Goal: Transaction & Acquisition: Obtain resource

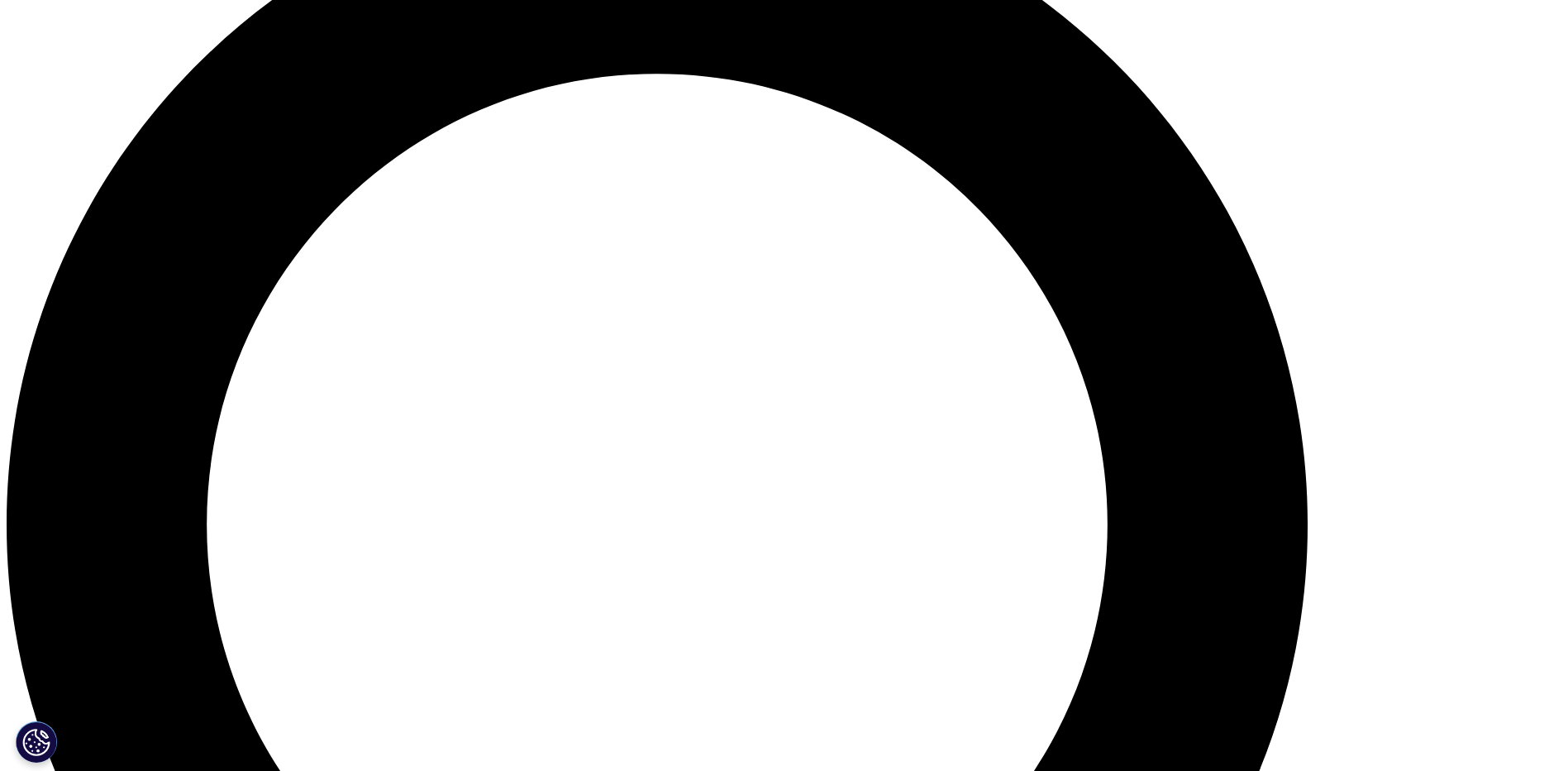
scroll to position [1737, 0]
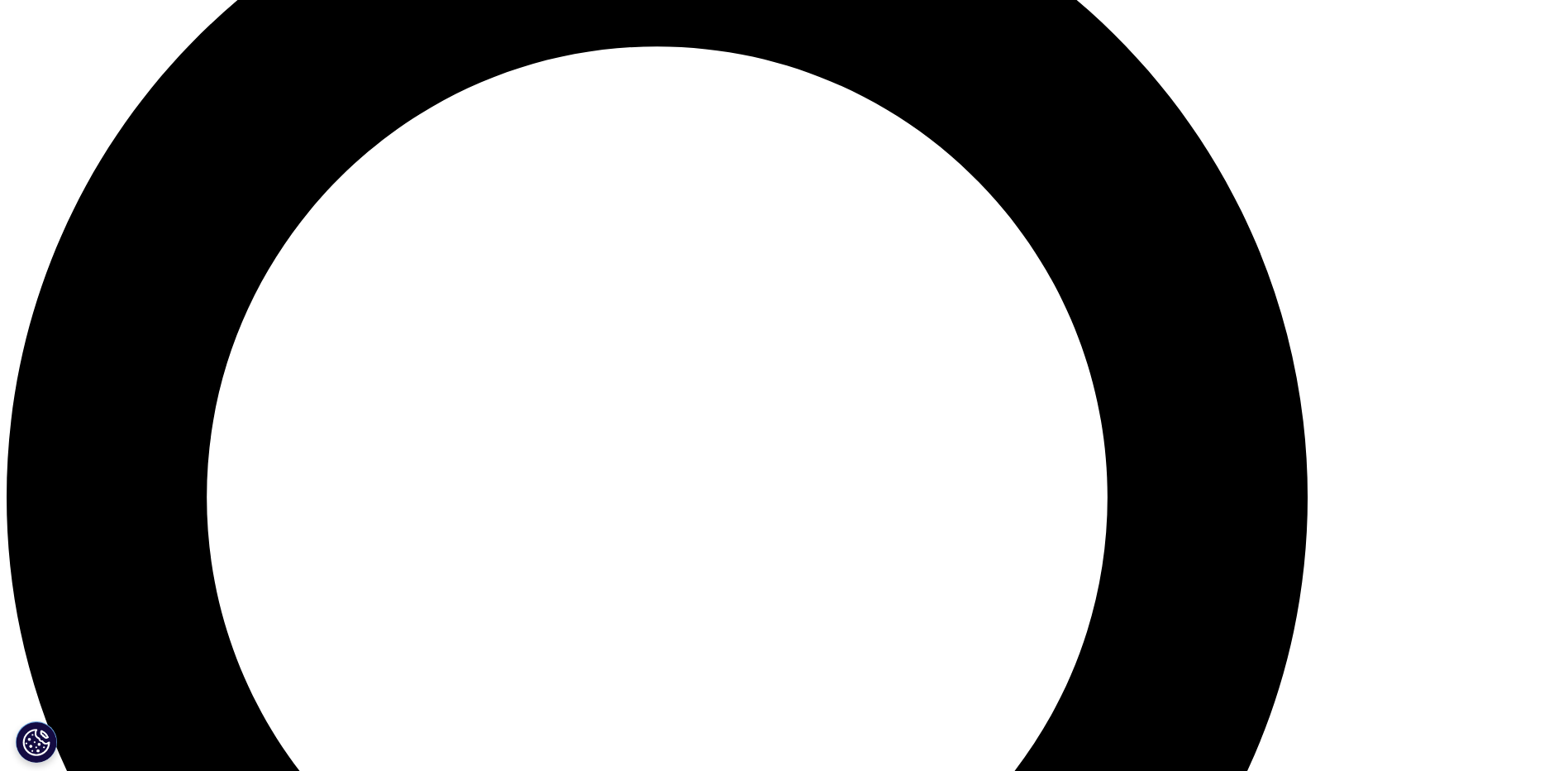
drag, startPoint x: 275, startPoint y: 325, endPoint x: 295, endPoint y: 198, distance: 128.6
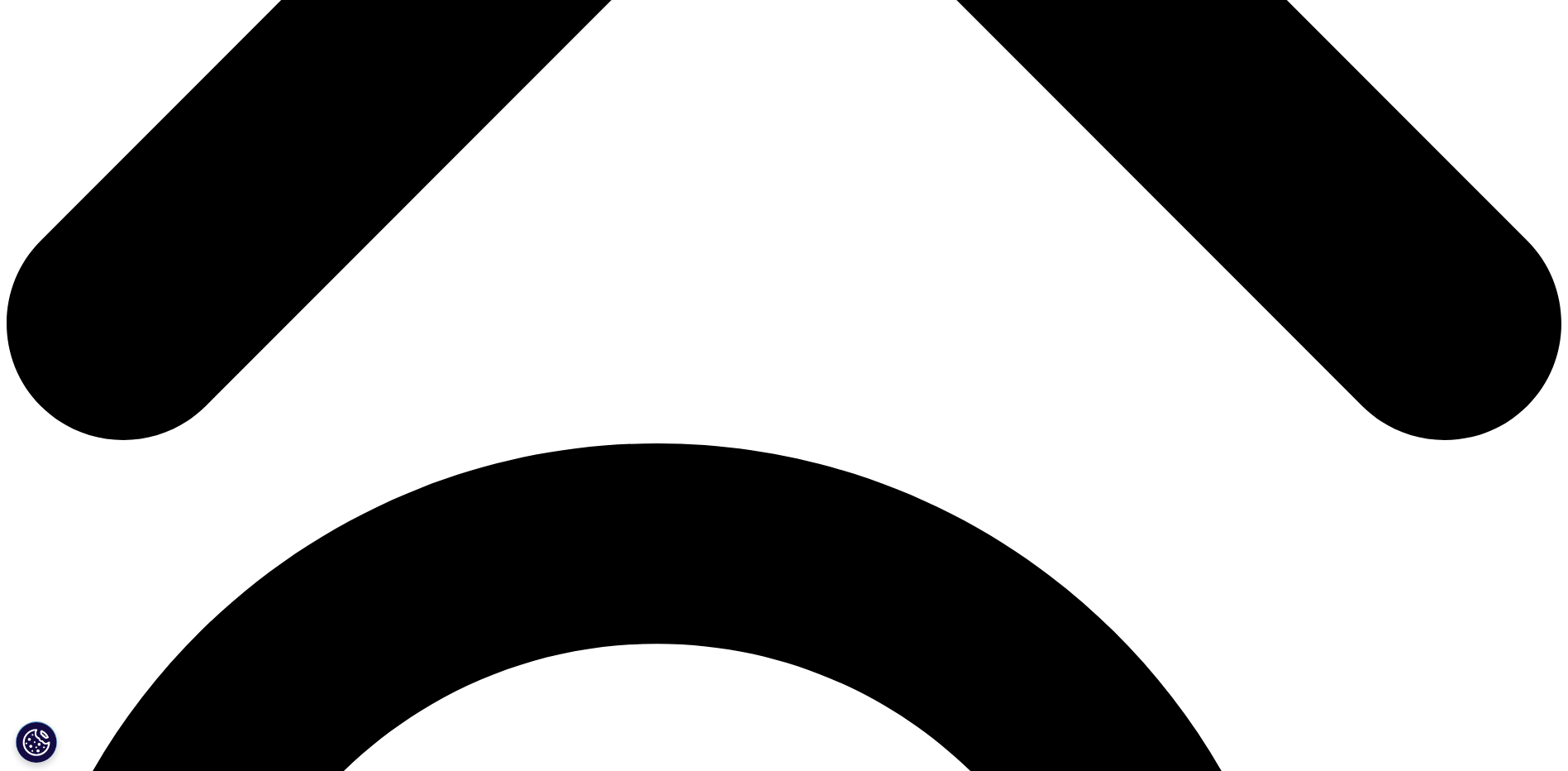
scroll to position [1241, 0]
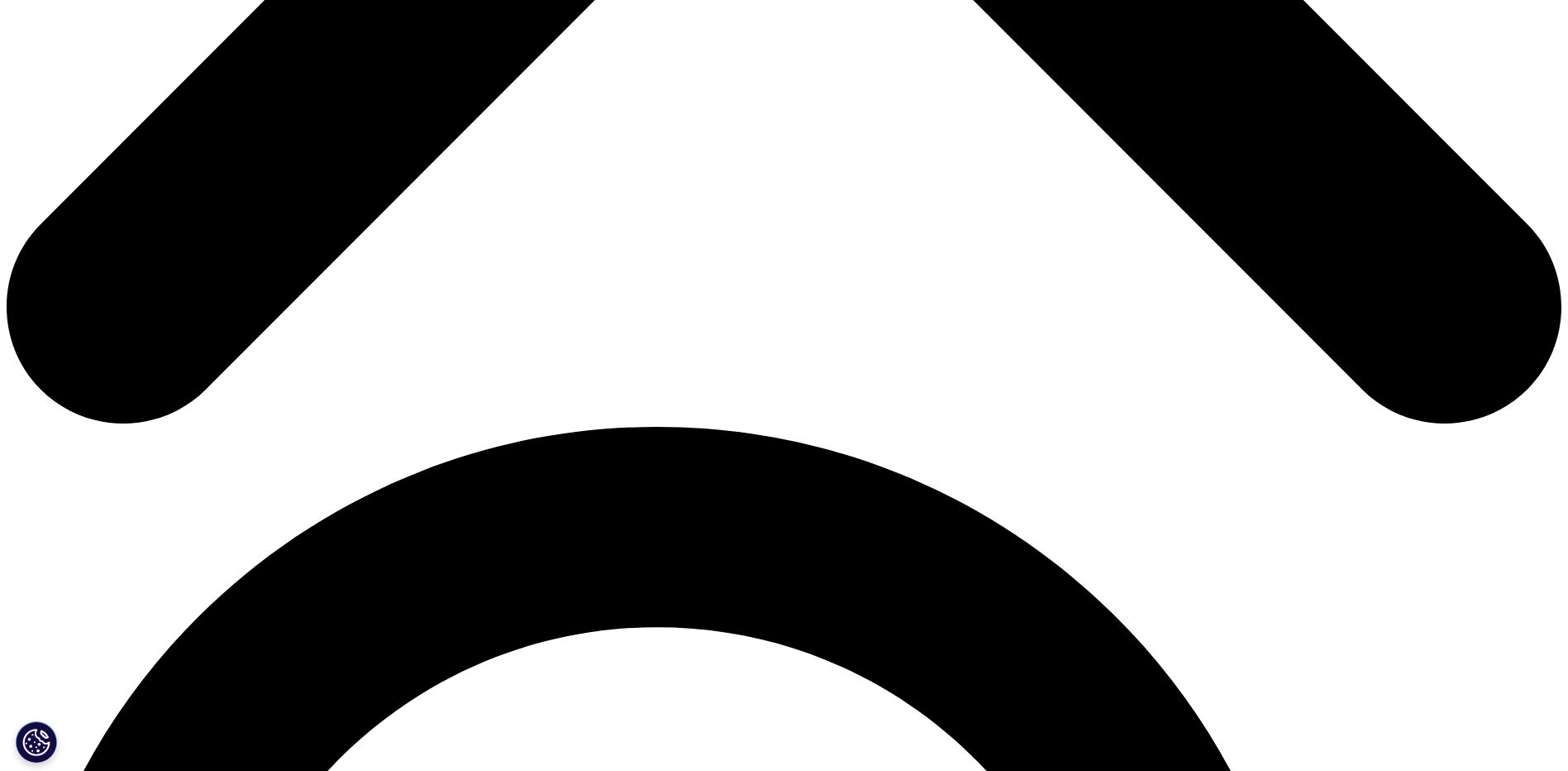
scroll to position [827, 0]
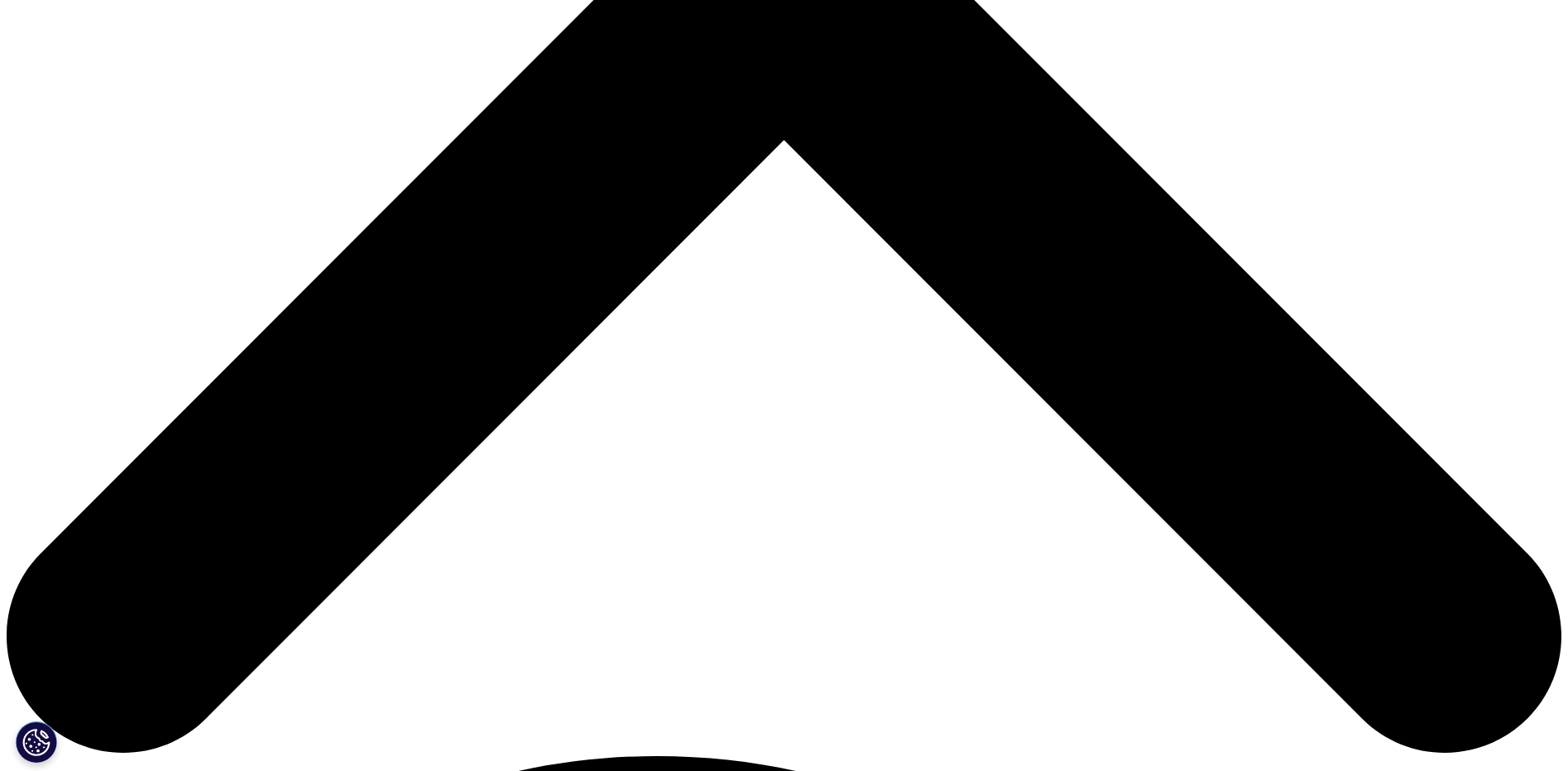
type input "Ludvig"
type input "Wenglen"
type input "Simon-Kucher & Partners"
select select "[GEOGRAPHIC_DATA]"
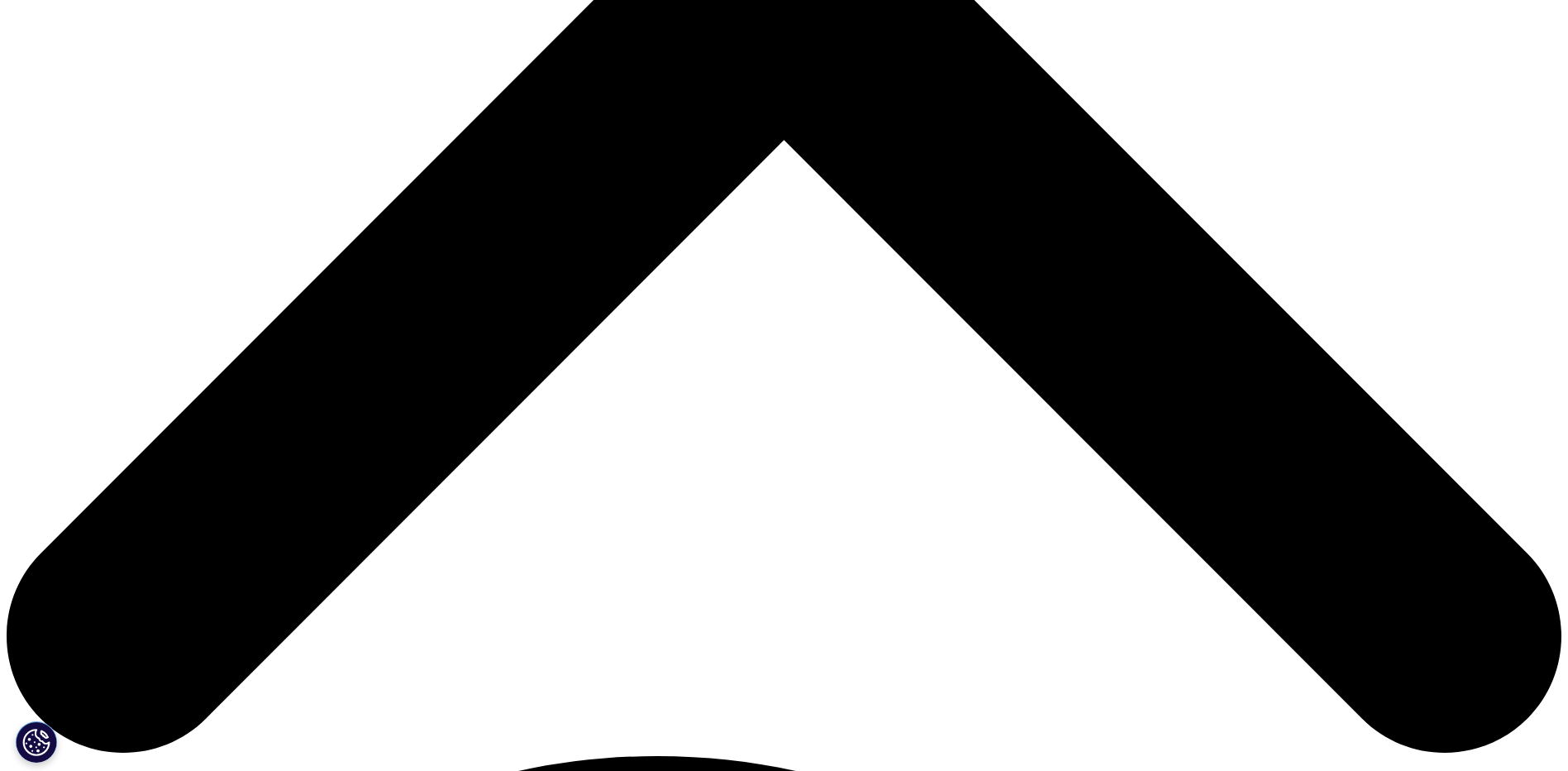
type input "LUDVIG.WENGLEN@SIMON-KUCHER.COM"
type input "o"
type input "Consultant"
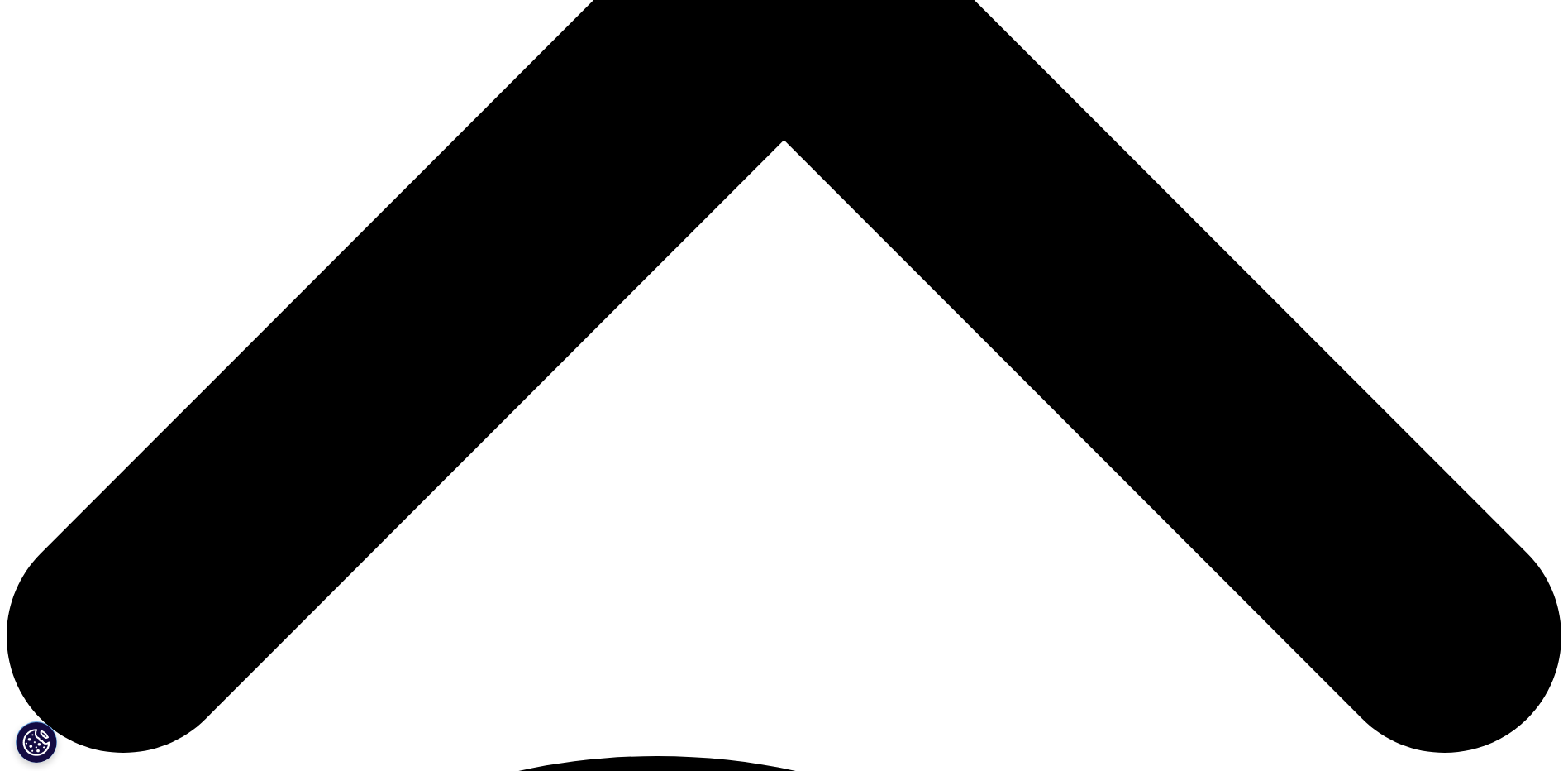
select select "Sweden"
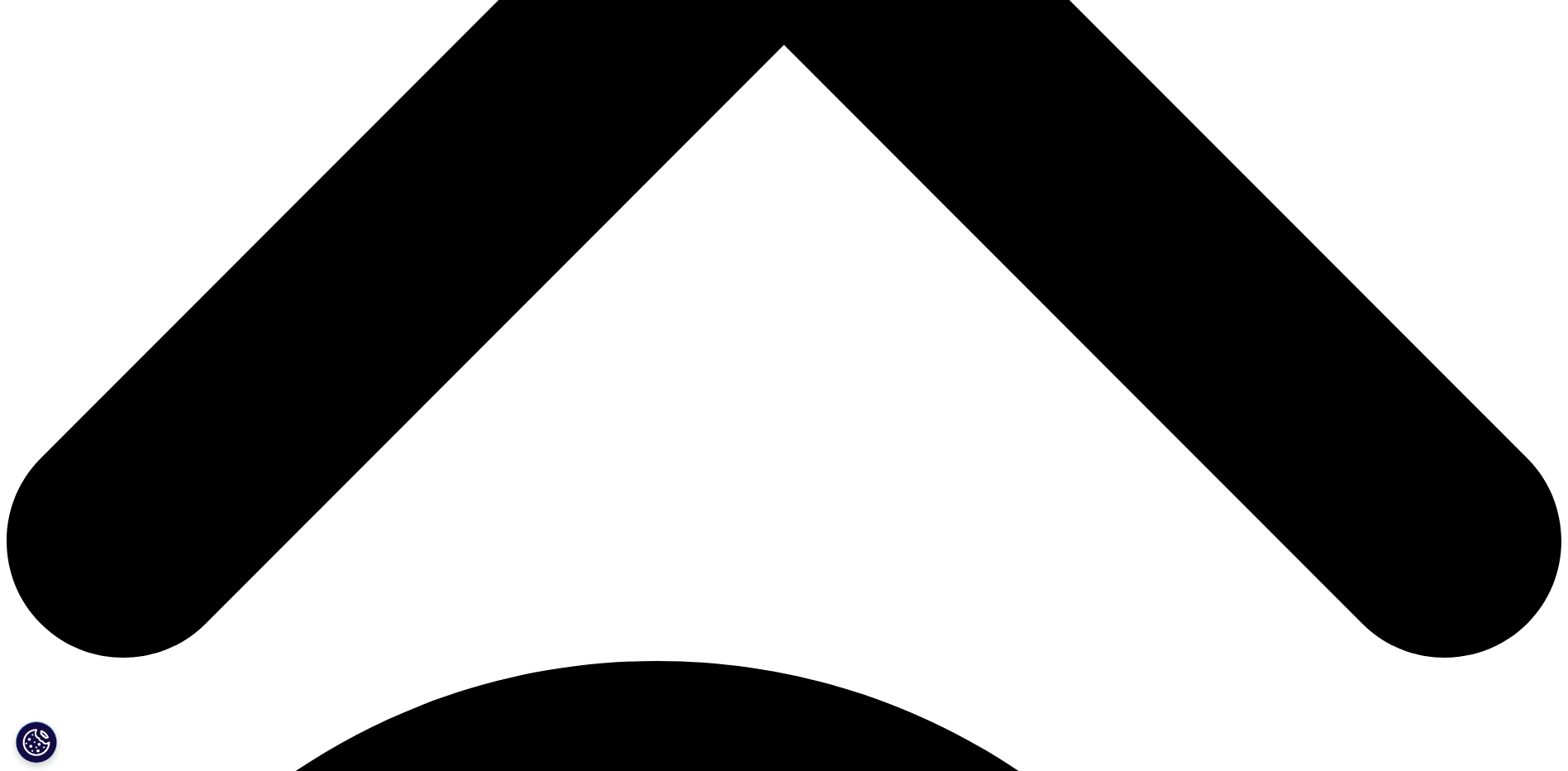
scroll to position [665, 976]
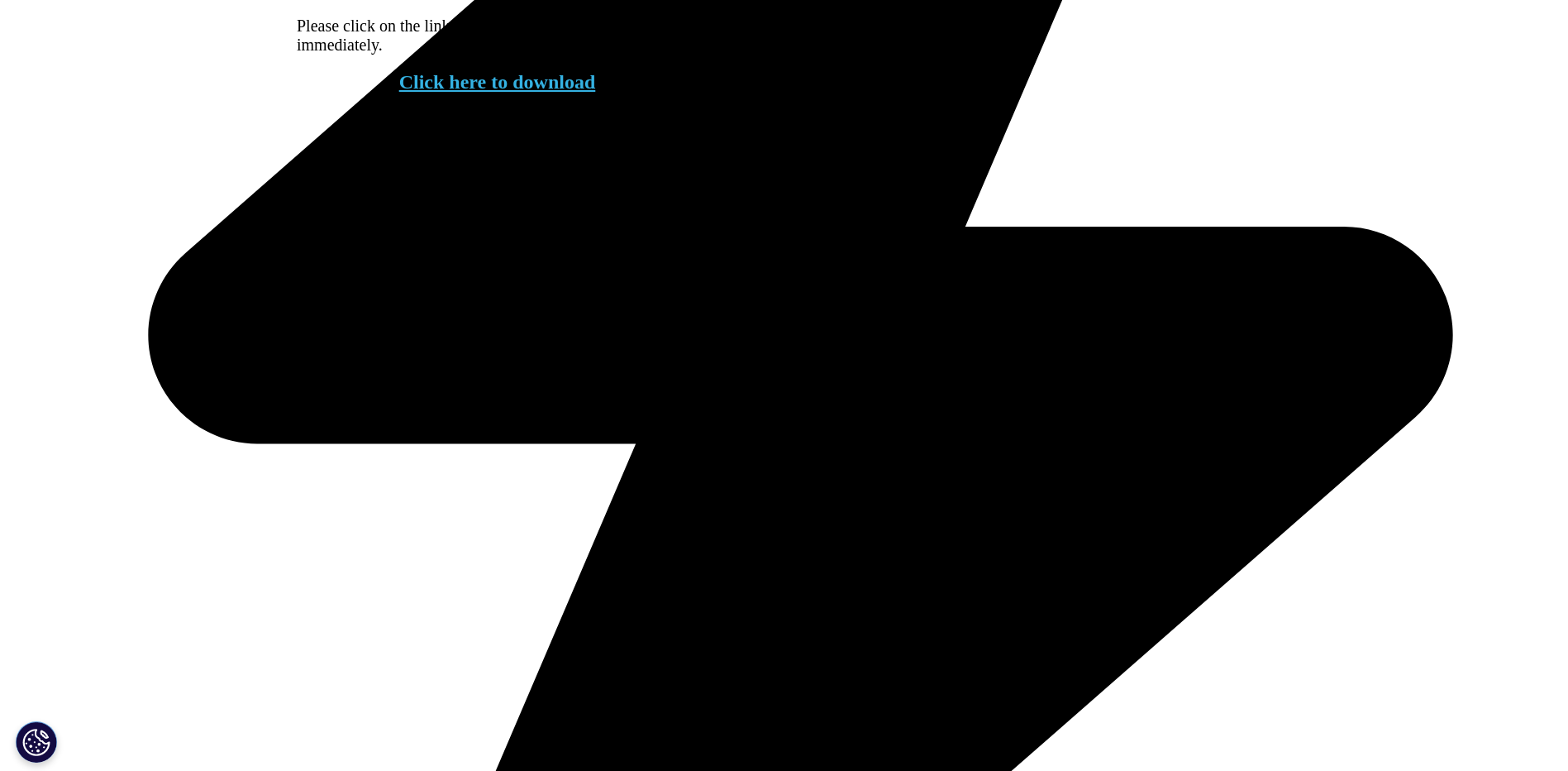
click at [514, 93] on link "Click here to download" at bounding box center [497, 81] width 196 height 22
click at [580, 93] on link "Click here to download" at bounding box center [497, 81] width 196 height 22
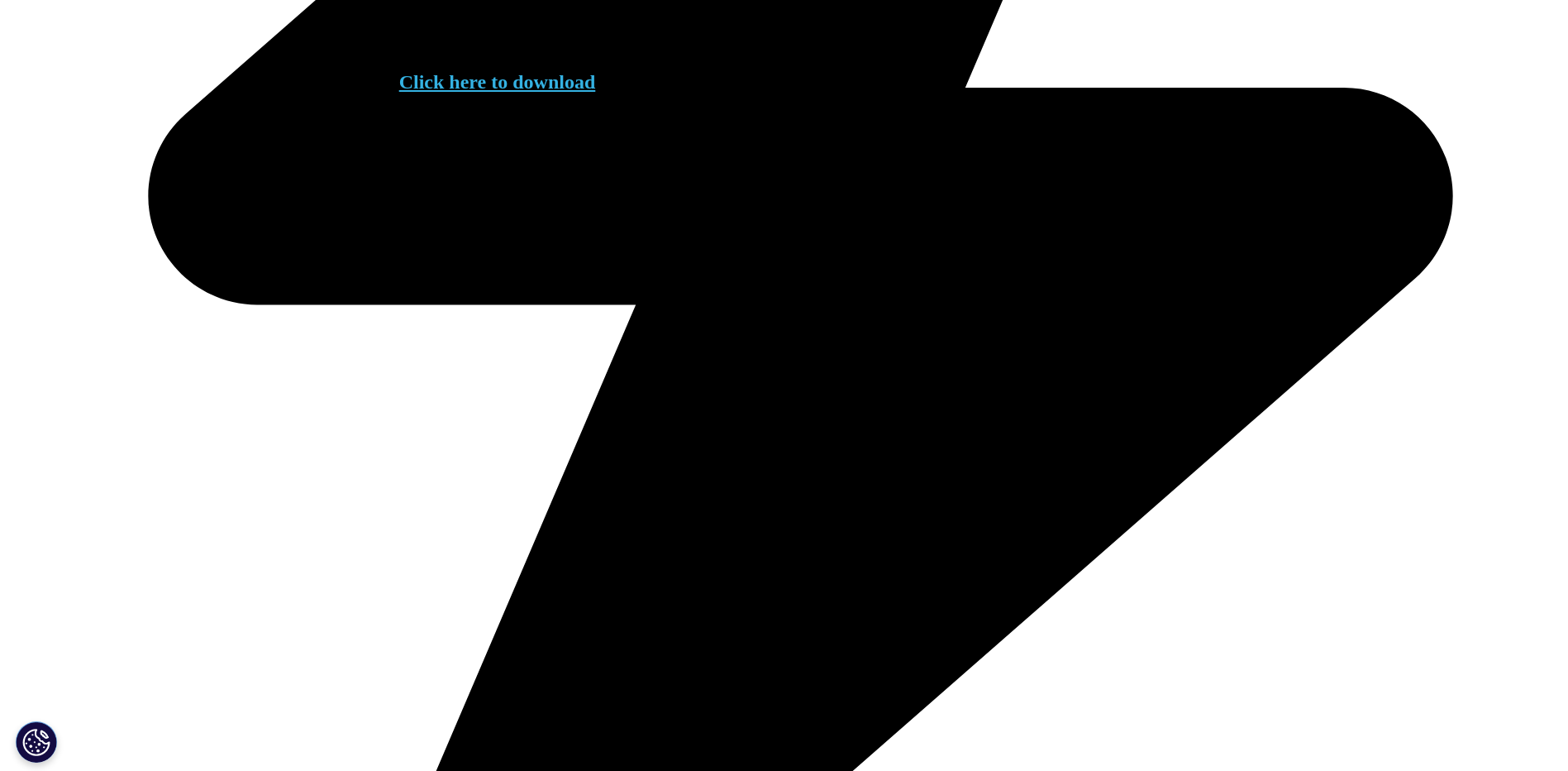
scroll to position [1088, 0]
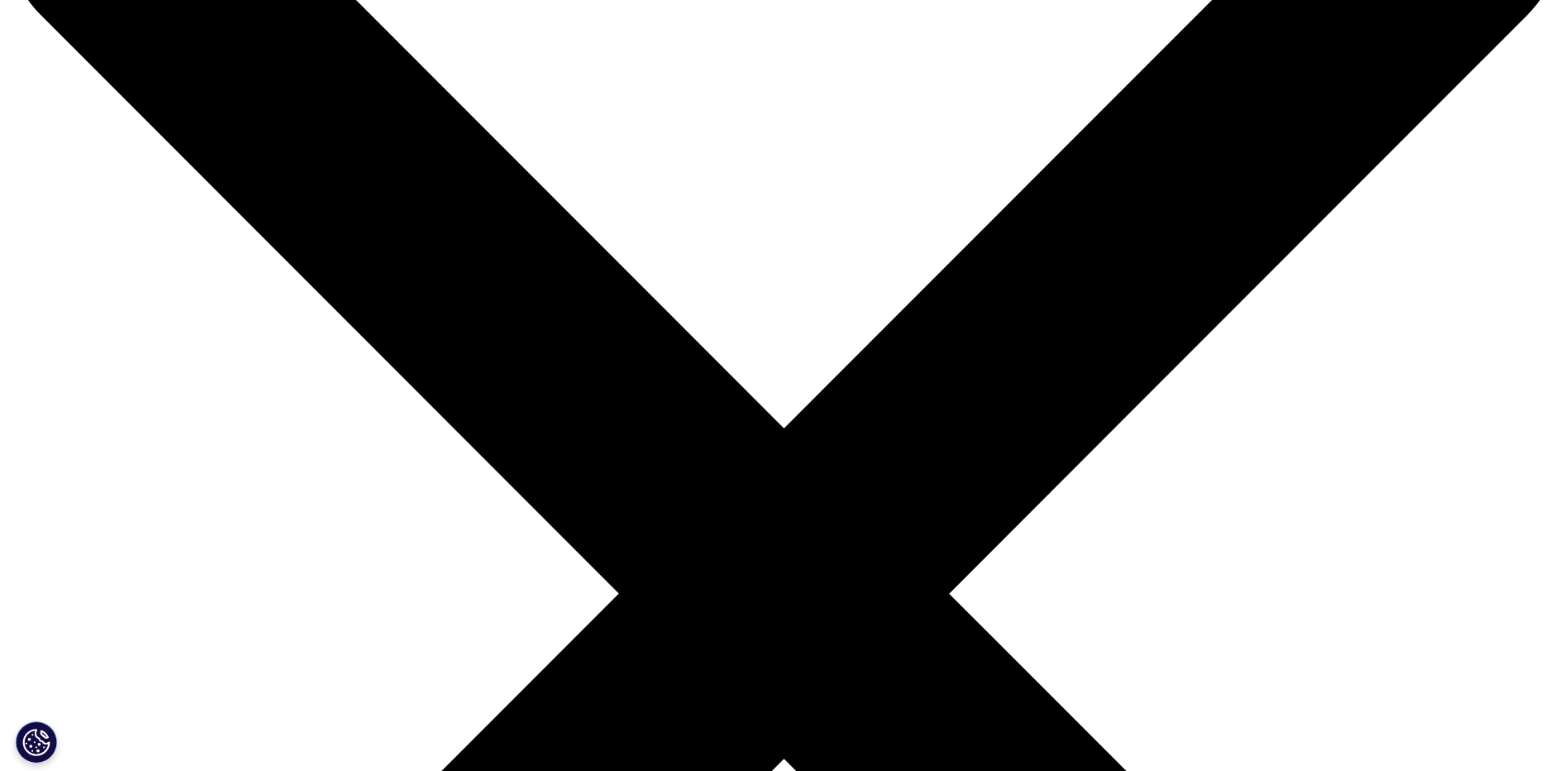
scroll to position [248, 0]
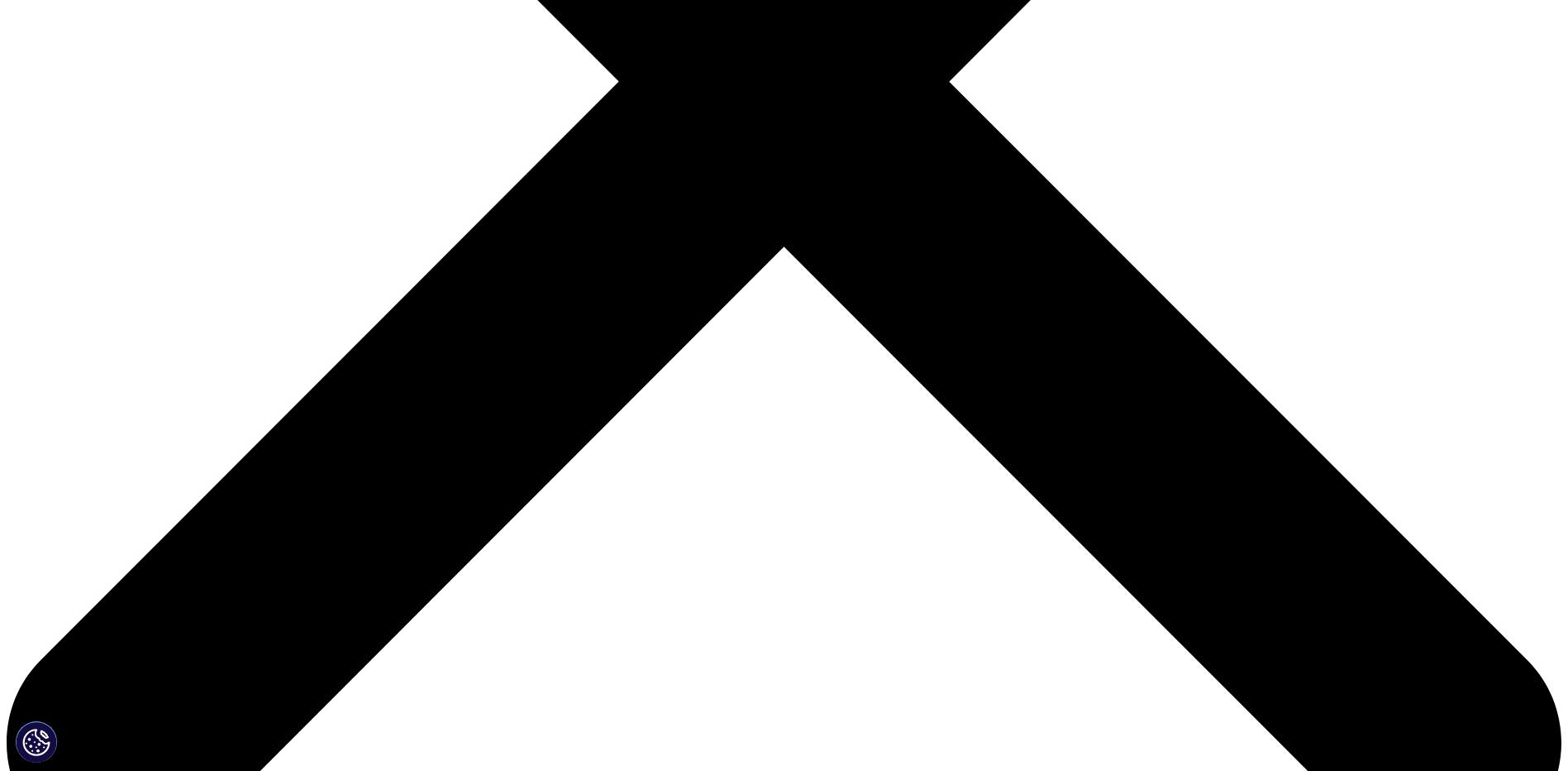
scroll to position [662, 0]
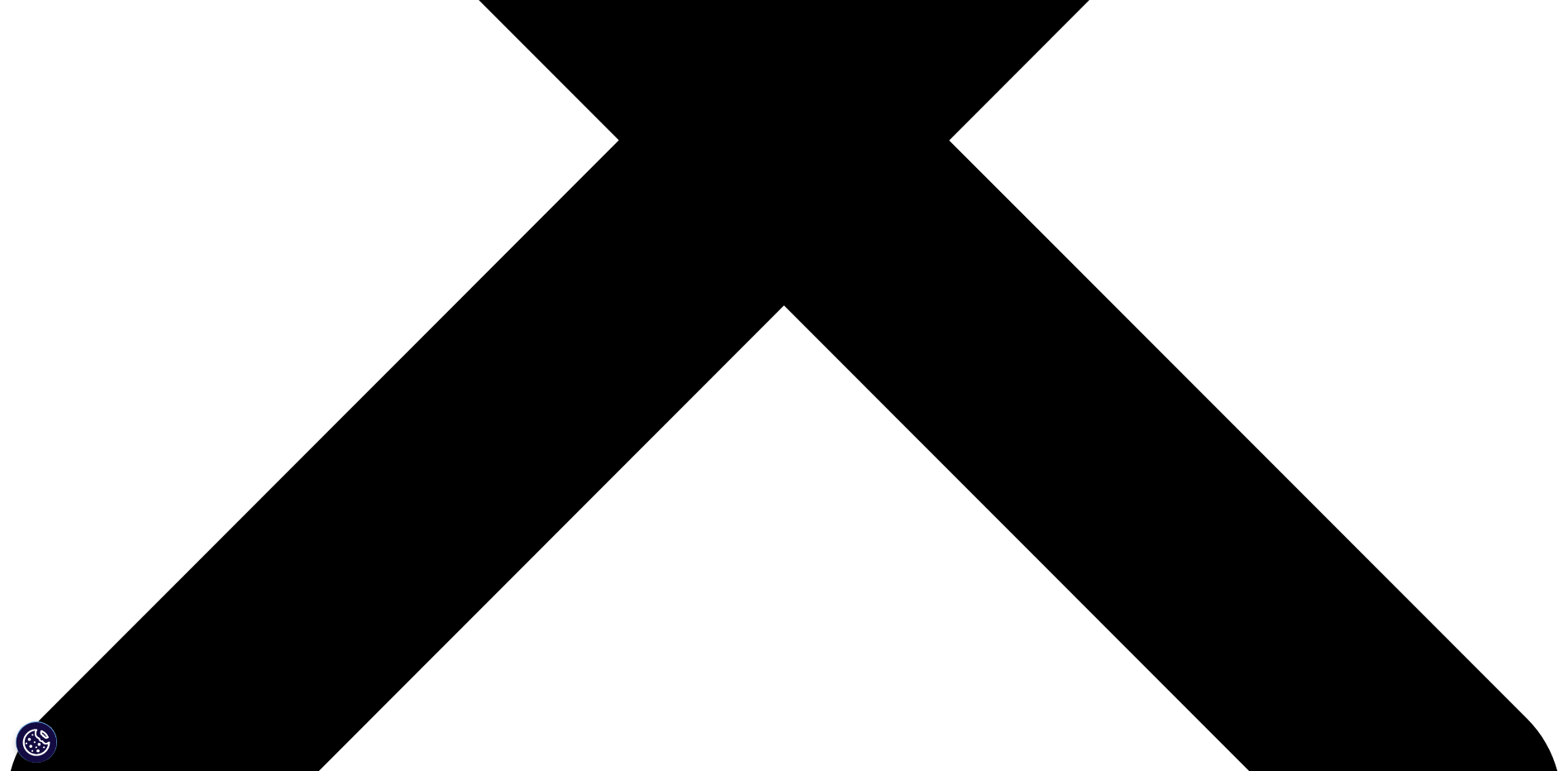
type input "Ludvig"
type input "Wenglen"
type input "LUDVIG.WENGLEN@SIMON-KUCHER.COM"
type input "Consultant"
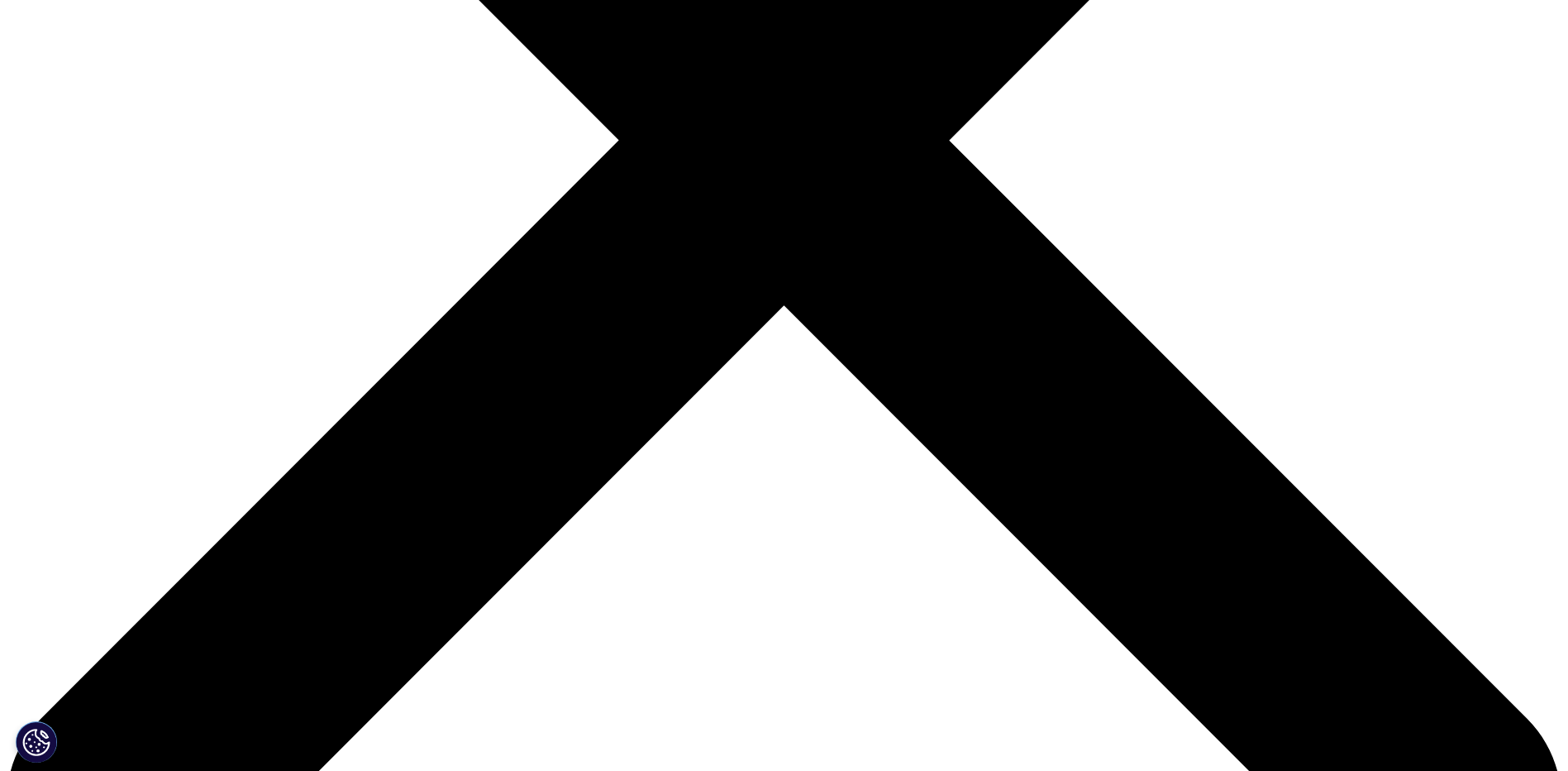
type input "Simon-Kucher & Partners"
select select "Sweden"
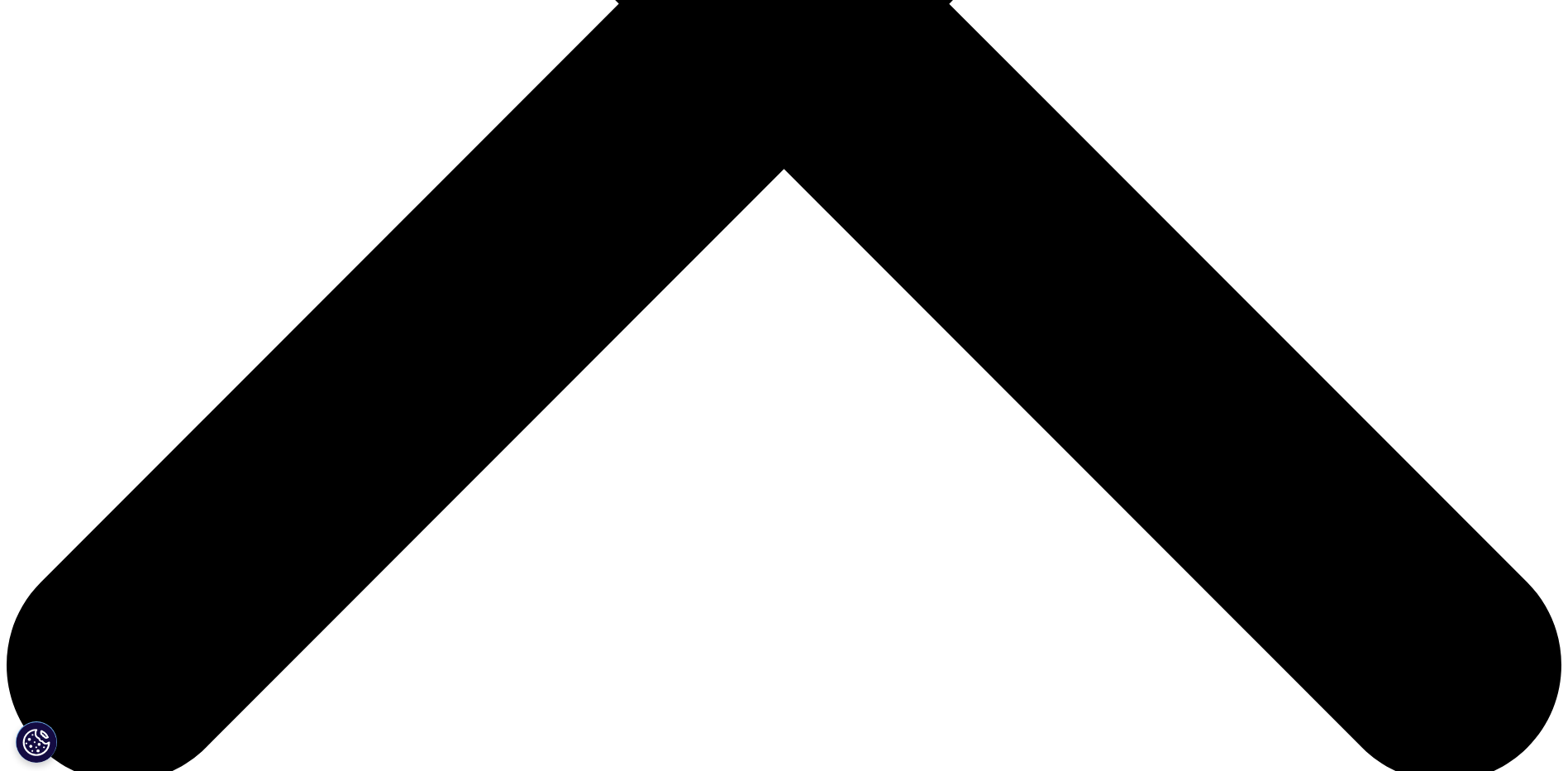
scroll to position [827, 0]
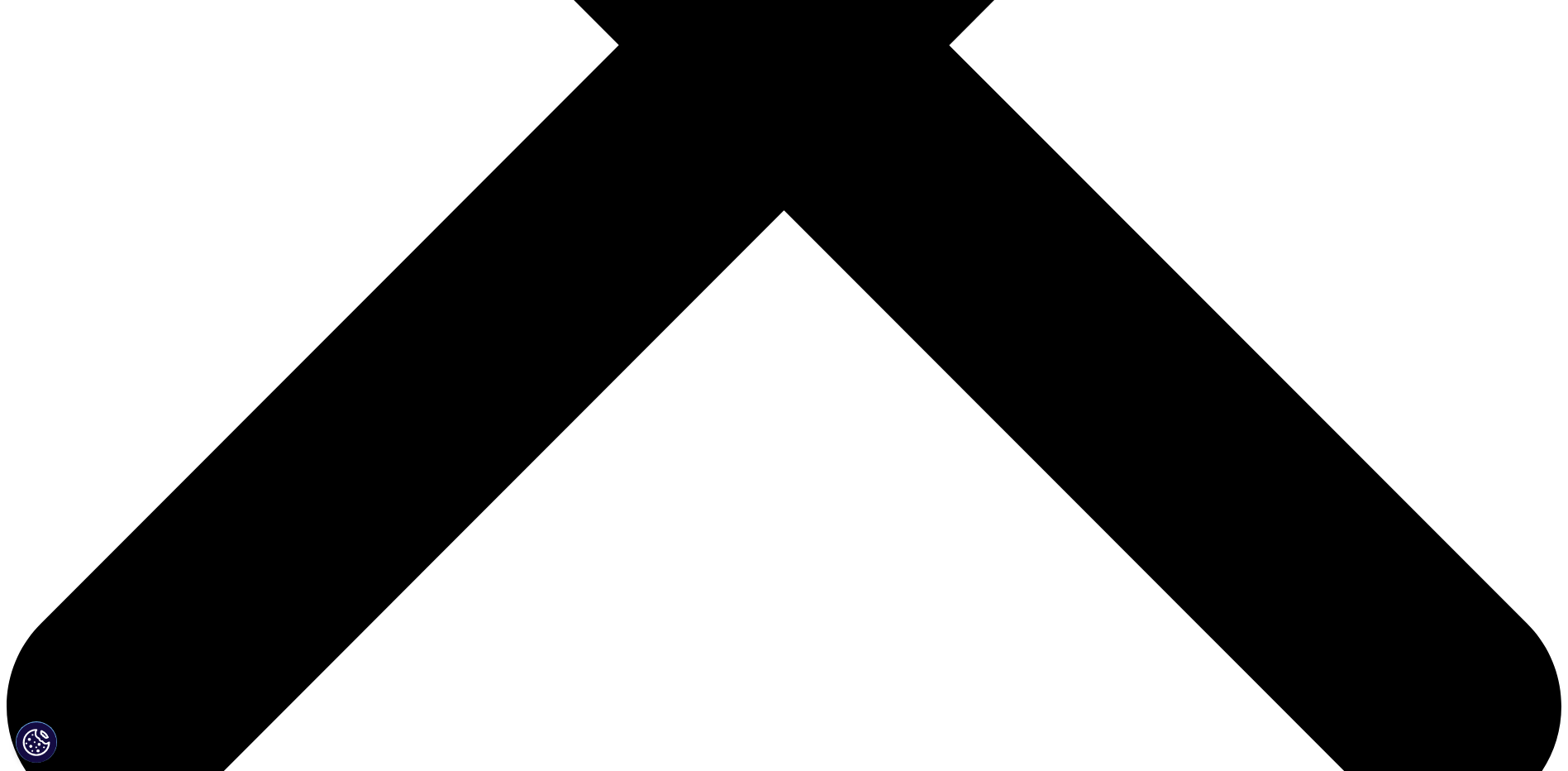
scroll to position [575, 976]
